Goal: Task Accomplishment & Management: Use online tool/utility

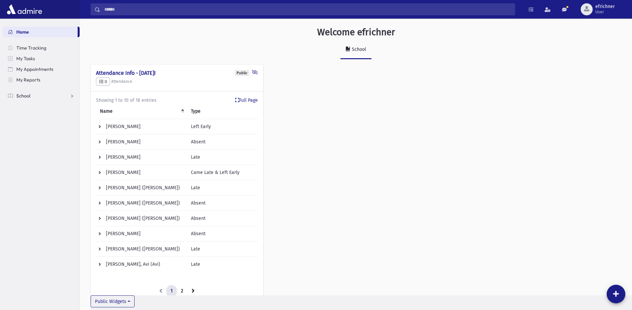
click at [58, 99] on link "School" at bounding box center [41, 96] width 77 height 11
click at [36, 120] on span "Attendance" at bounding box center [32, 117] width 25 height 6
click at [30, 128] on span "Entry" at bounding box center [30, 128] width 11 height 6
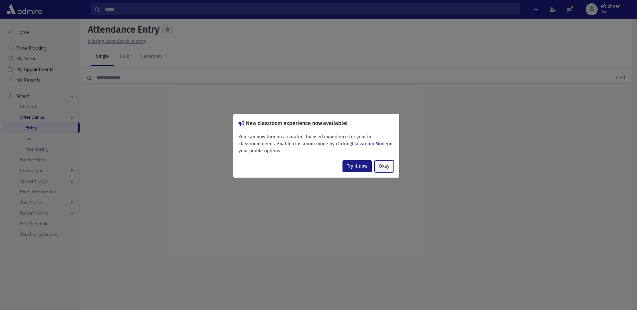
click at [385, 169] on button "Okay" at bounding box center [383, 167] width 19 height 12
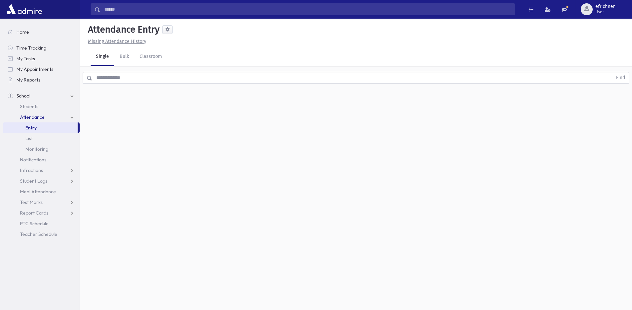
click at [172, 75] on input "text" at bounding box center [352, 78] width 520 height 12
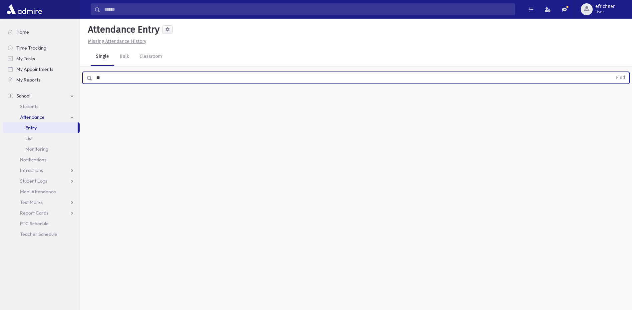
type input "*"
type input "*********"
click at [612, 72] on button "Find" at bounding box center [620, 77] width 17 height 11
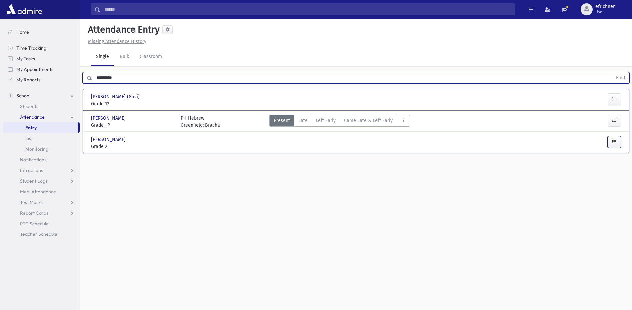
click at [611, 140] on button "button" at bounding box center [614, 142] width 13 height 12
